Goal: Information Seeking & Learning: Learn about a topic

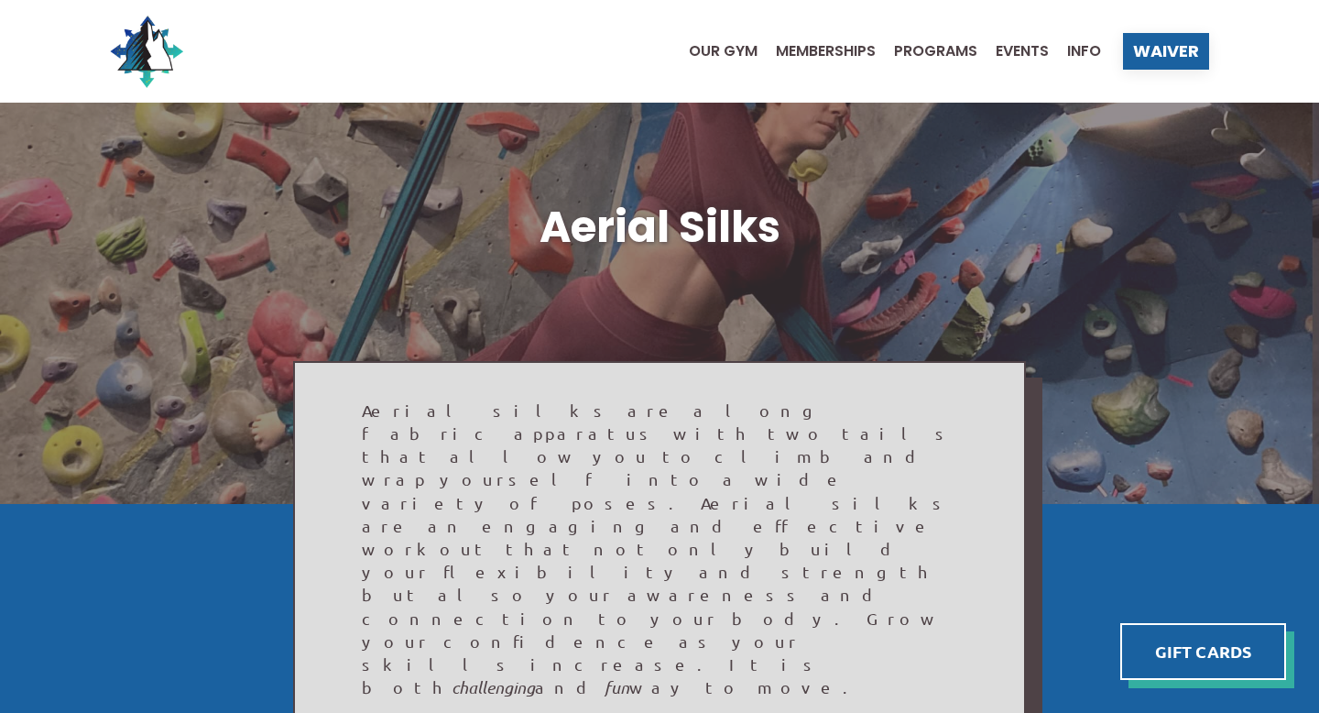
click at [807, 37] on ul "Our Gym Memberships Programs Events Info" at bounding box center [886, 51] width 431 height 73
click at [810, 49] on span "Memberships" at bounding box center [826, 51] width 100 height 15
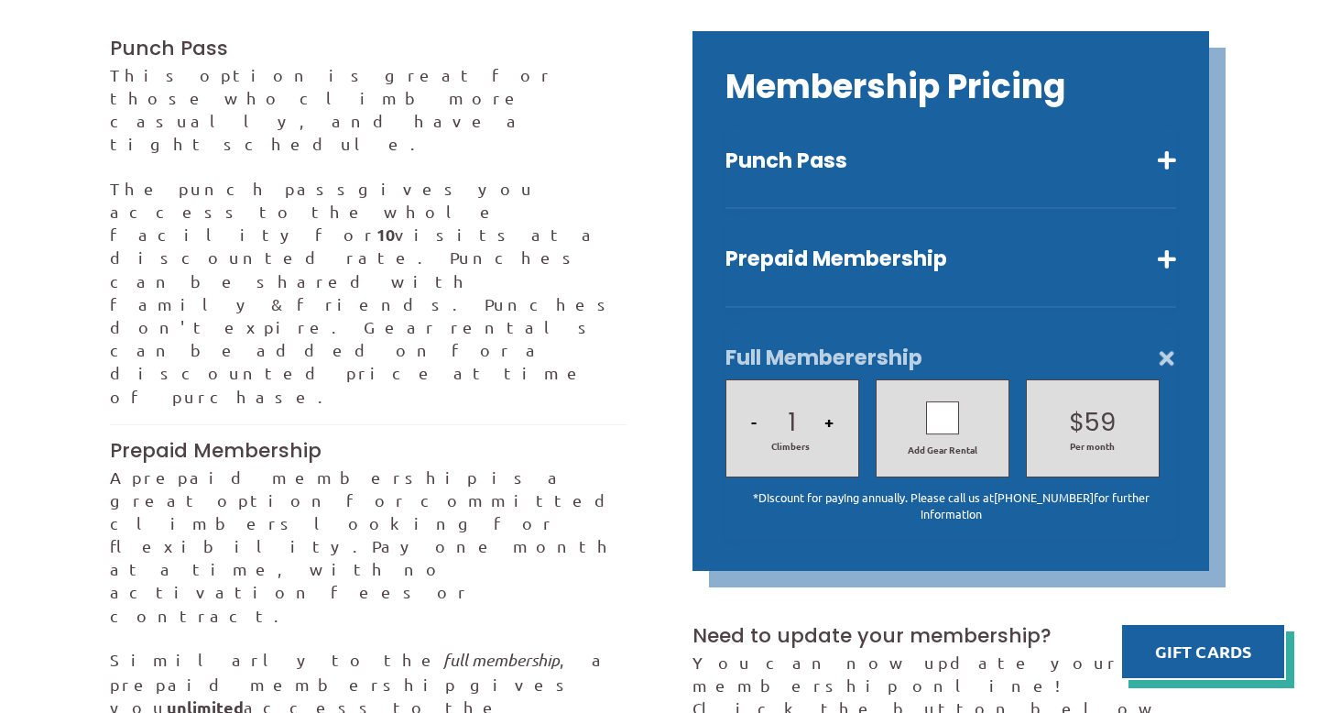
scroll to position [596, 0]
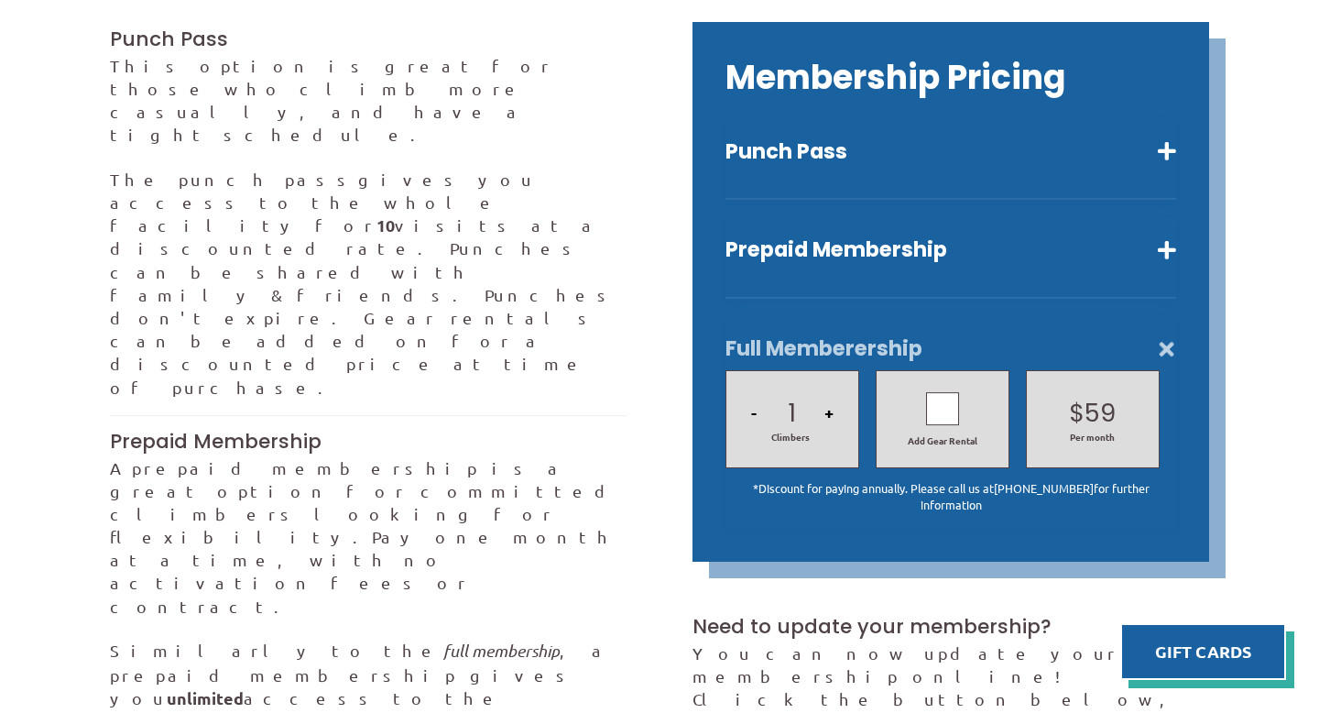
click at [935, 392] on div at bounding box center [942, 408] width 33 height 33
click at [1134, 236] on button "Prepaid Membership" at bounding box center [951, 249] width 451 height 27
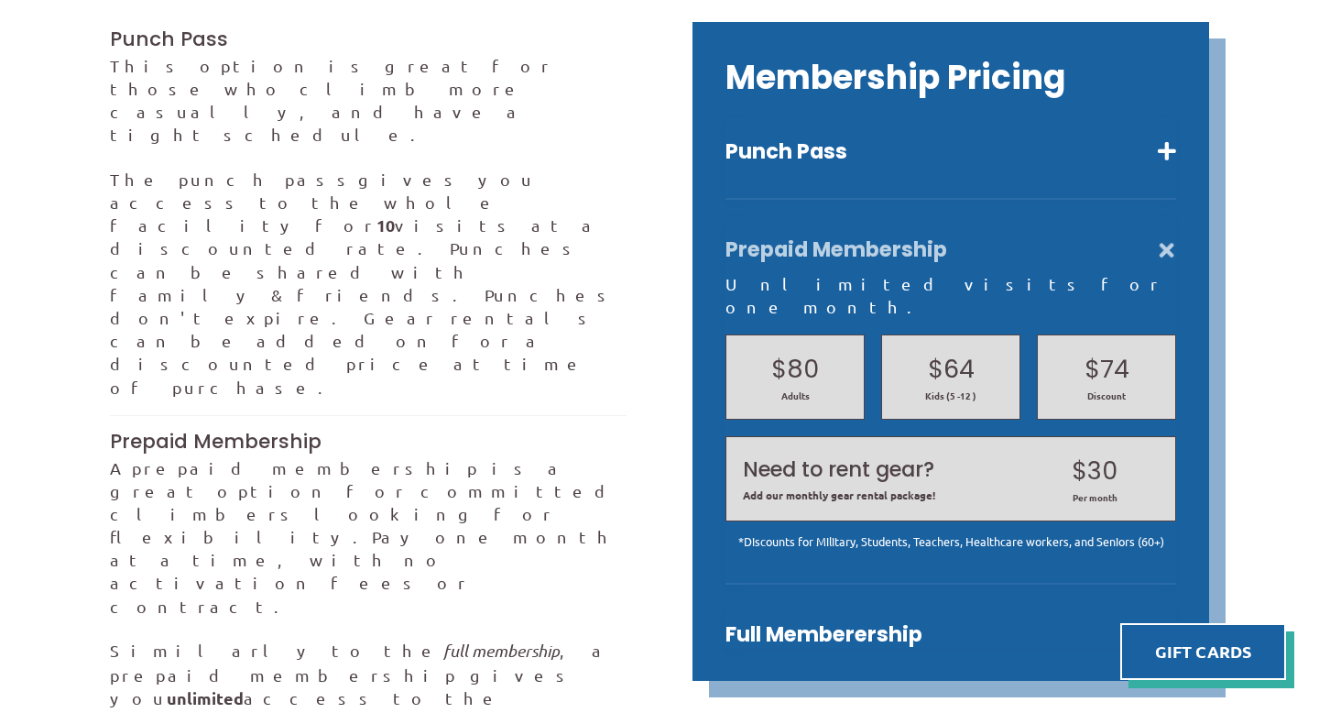
click at [1134, 236] on button "Prepaid Membership" at bounding box center [951, 249] width 451 height 27
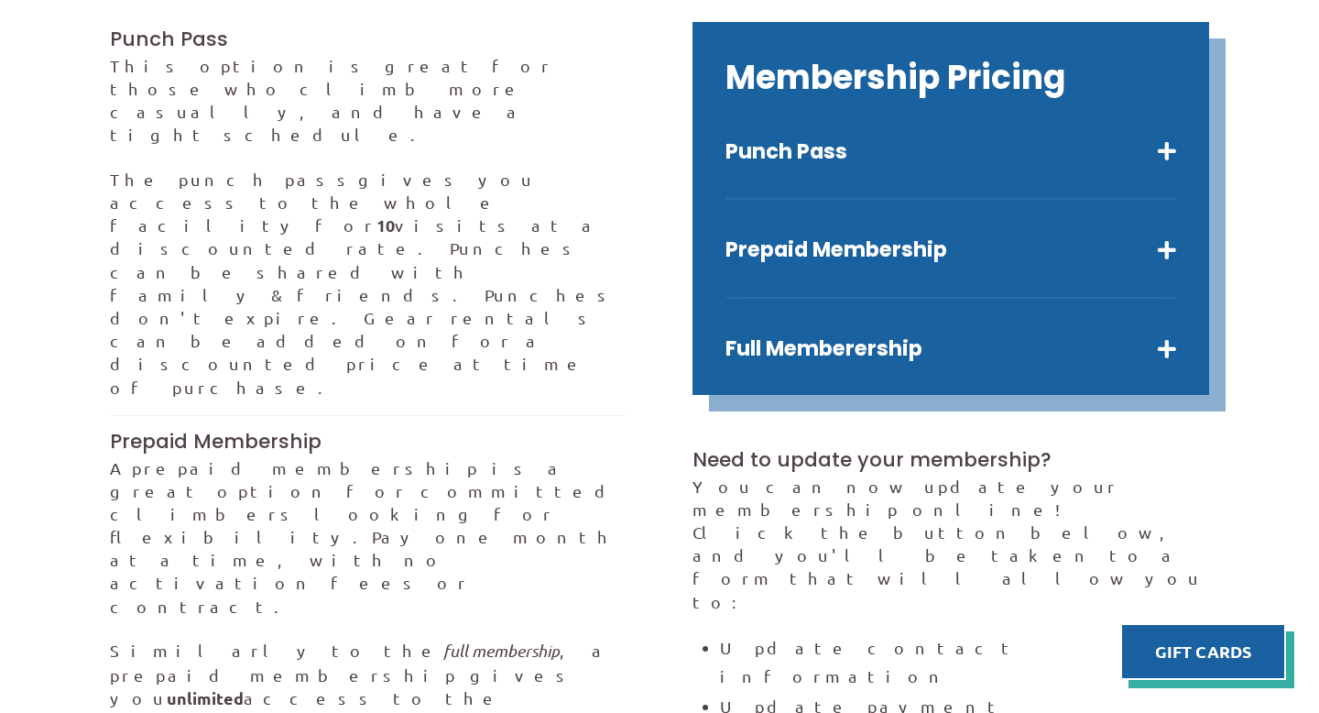
click at [1150, 288] on div "Punch Pass Ten visits a reduced rate. $145 Adults $125 *Discount $110 Kids (5 -…" at bounding box center [951, 239] width 451 height 245
click at [1166, 335] on button "Full Memberership" at bounding box center [951, 348] width 451 height 27
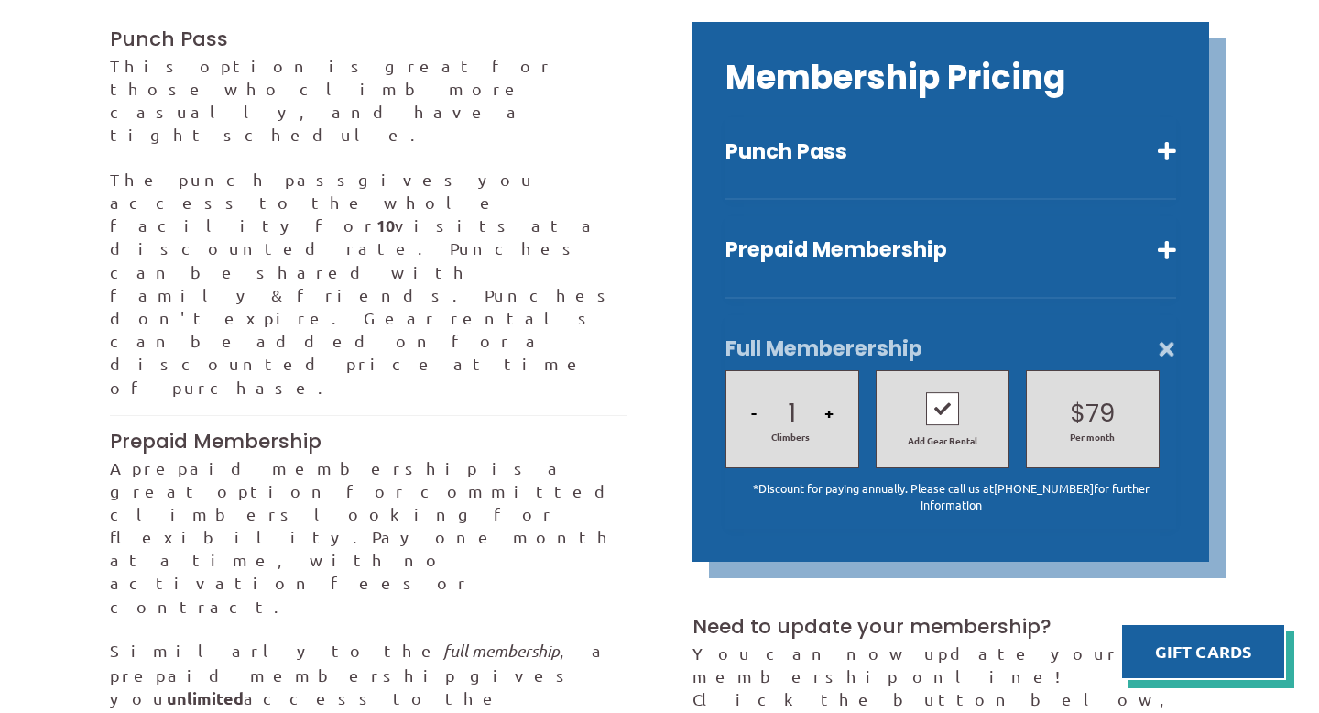
click at [1166, 335] on button "Full Memberership" at bounding box center [951, 348] width 451 height 27
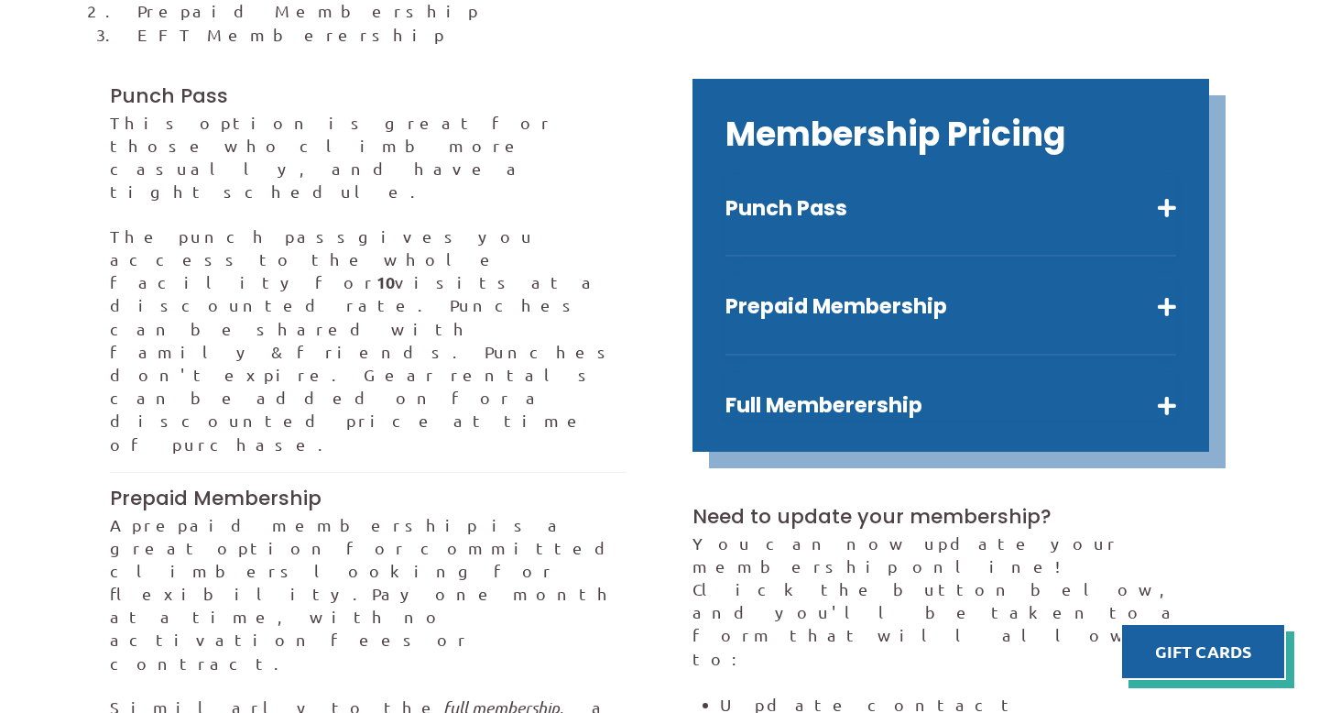
scroll to position [539, 0]
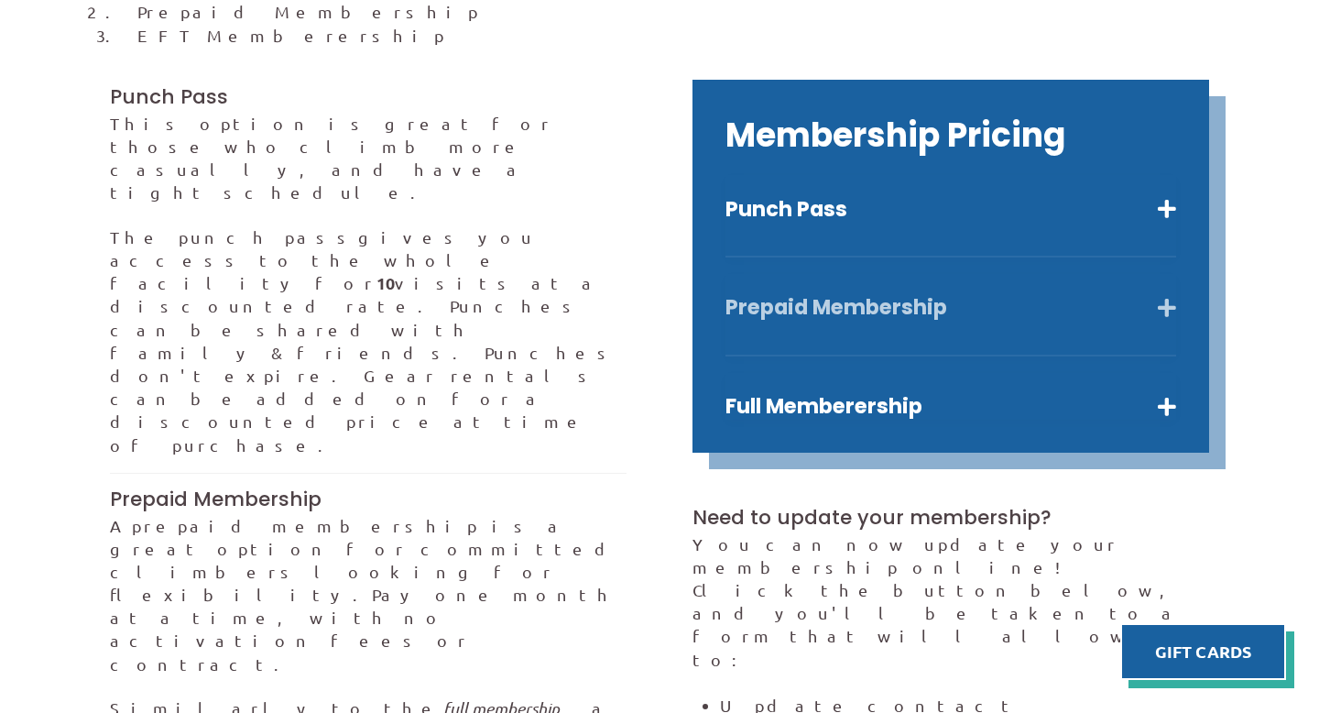
click at [1161, 294] on button "Prepaid Membership" at bounding box center [951, 307] width 451 height 27
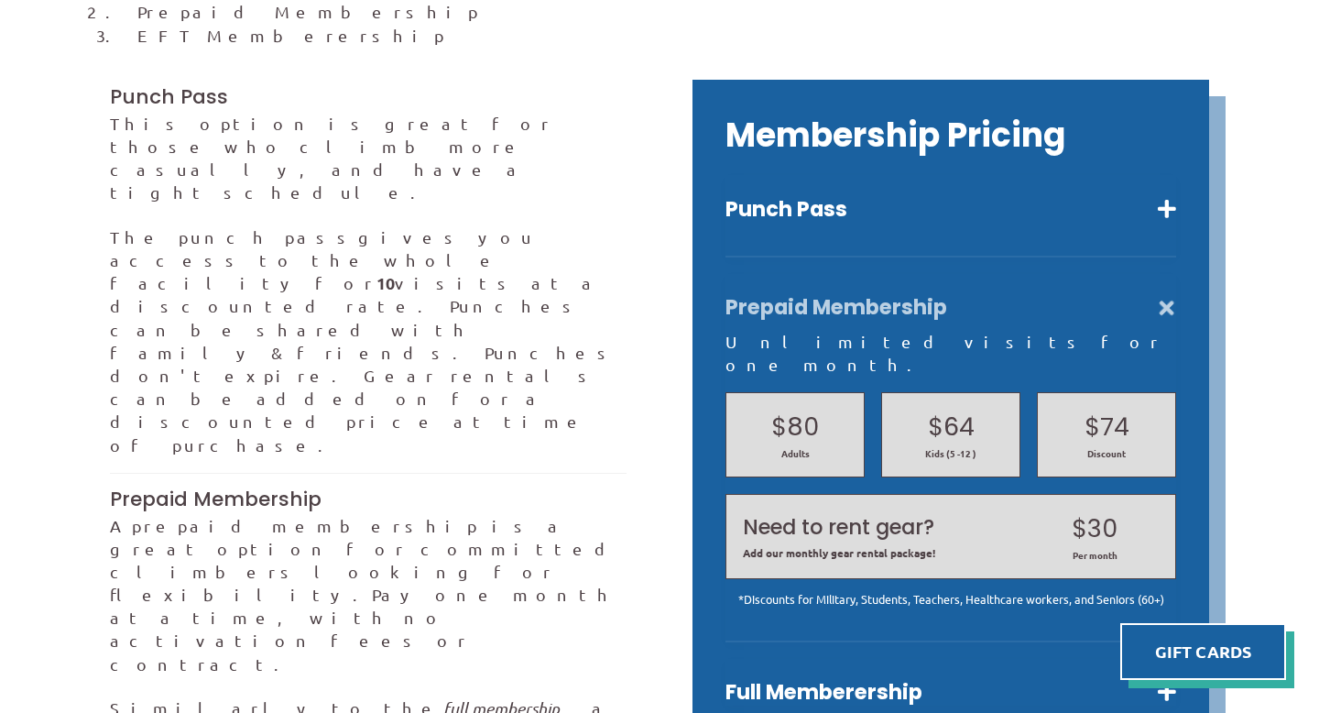
click at [763, 414] on div "$80 Adults" at bounding box center [795, 434] width 139 height 85
click at [802, 410] on h2 "$80" at bounding box center [795, 427] width 104 height 35
click at [836, 513] on h2 "Need to rent gear?" at bounding box center [879, 527] width 272 height 29
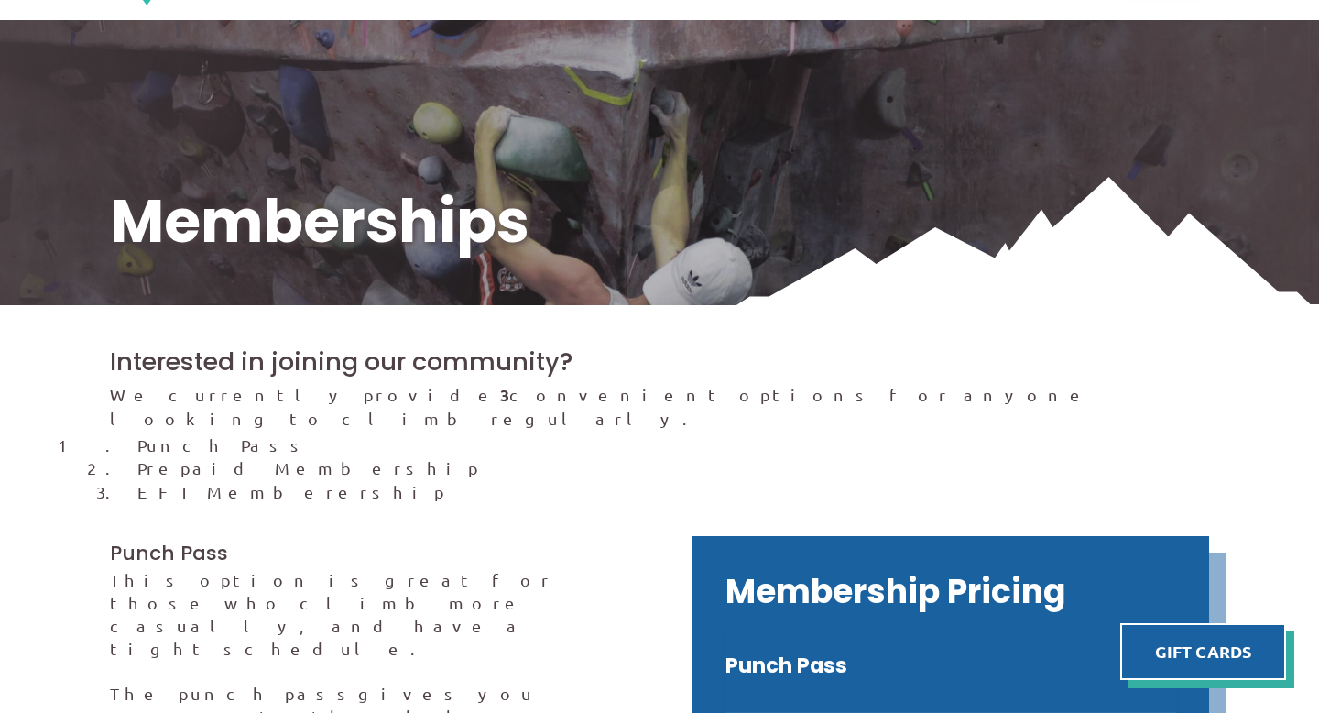
scroll to position [0, 0]
